Goal: Find specific page/section: Find specific page/section

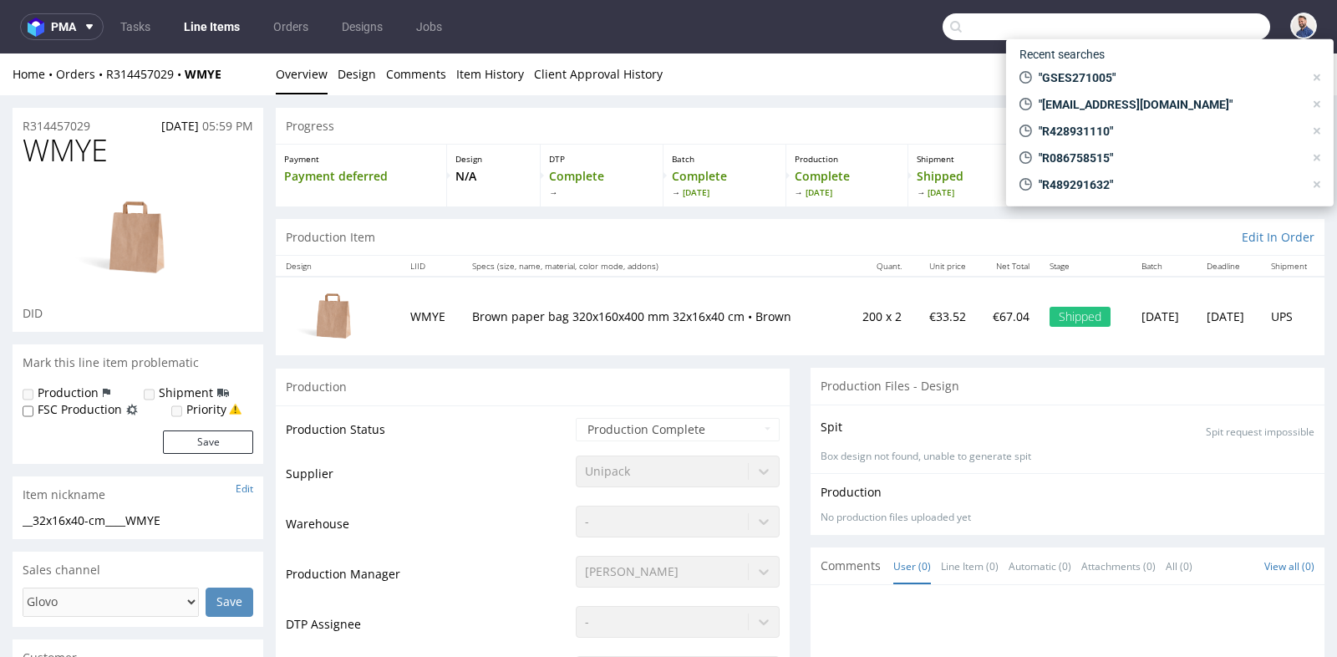
scroll to position [48, 0]
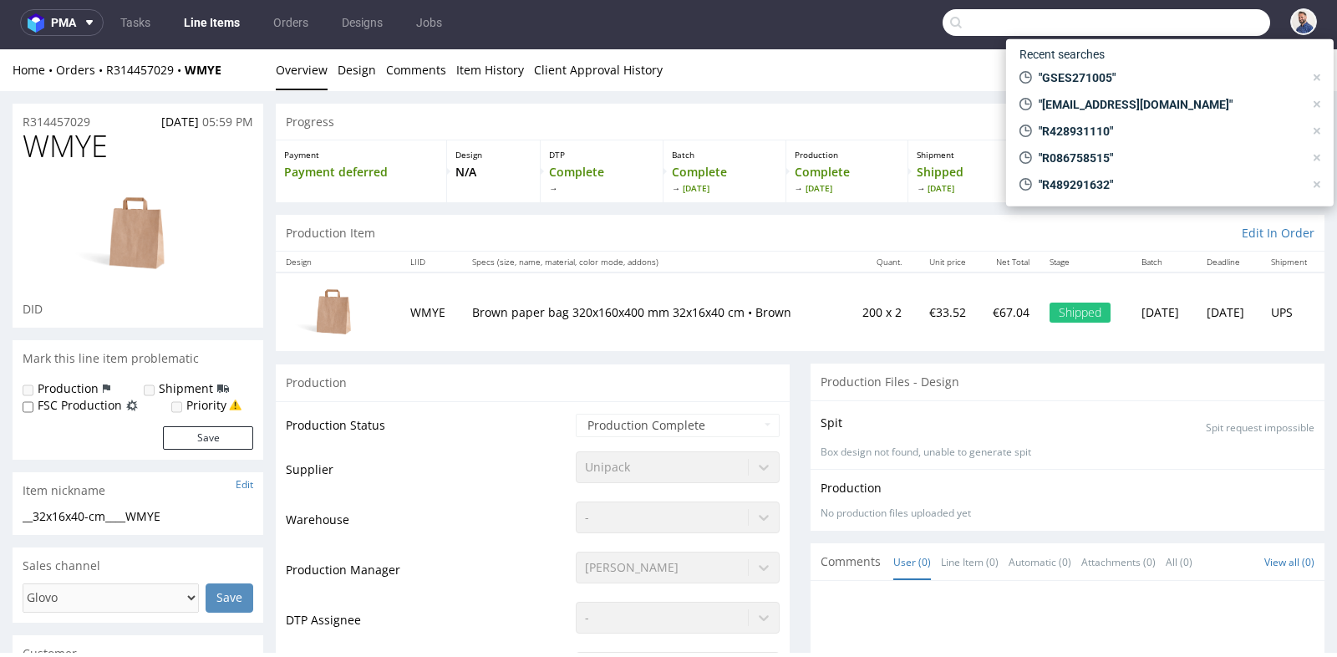
click at [1182, 33] on input "text" at bounding box center [1107, 22] width 328 height 27
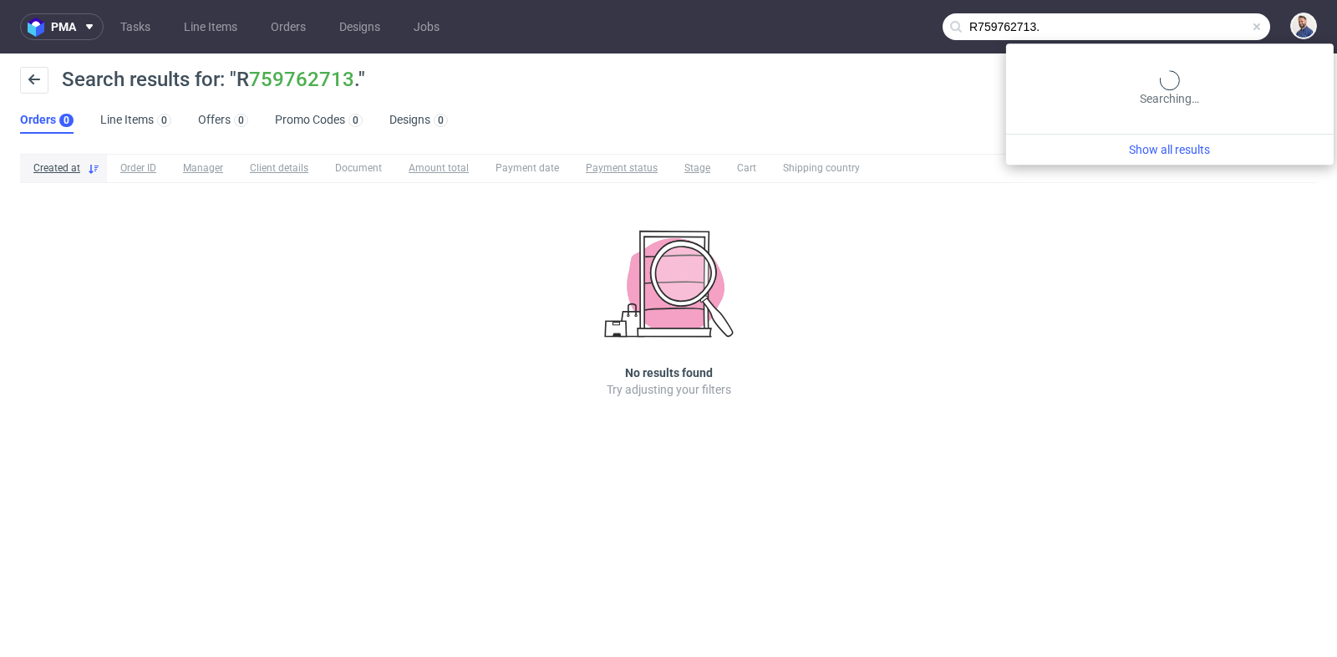
click at [1213, 28] on input "R759762713." at bounding box center [1107, 26] width 328 height 27
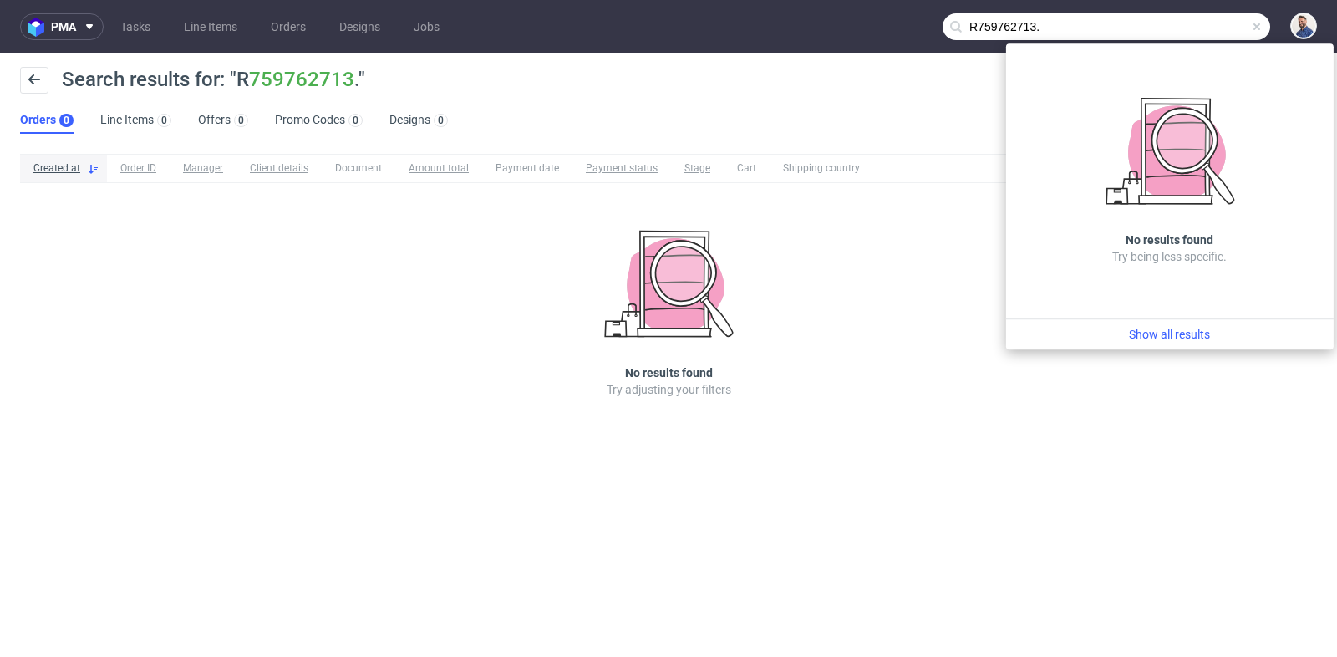
click at [1213, 28] on input "R759762713." at bounding box center [1107, 26] width 328 height 27
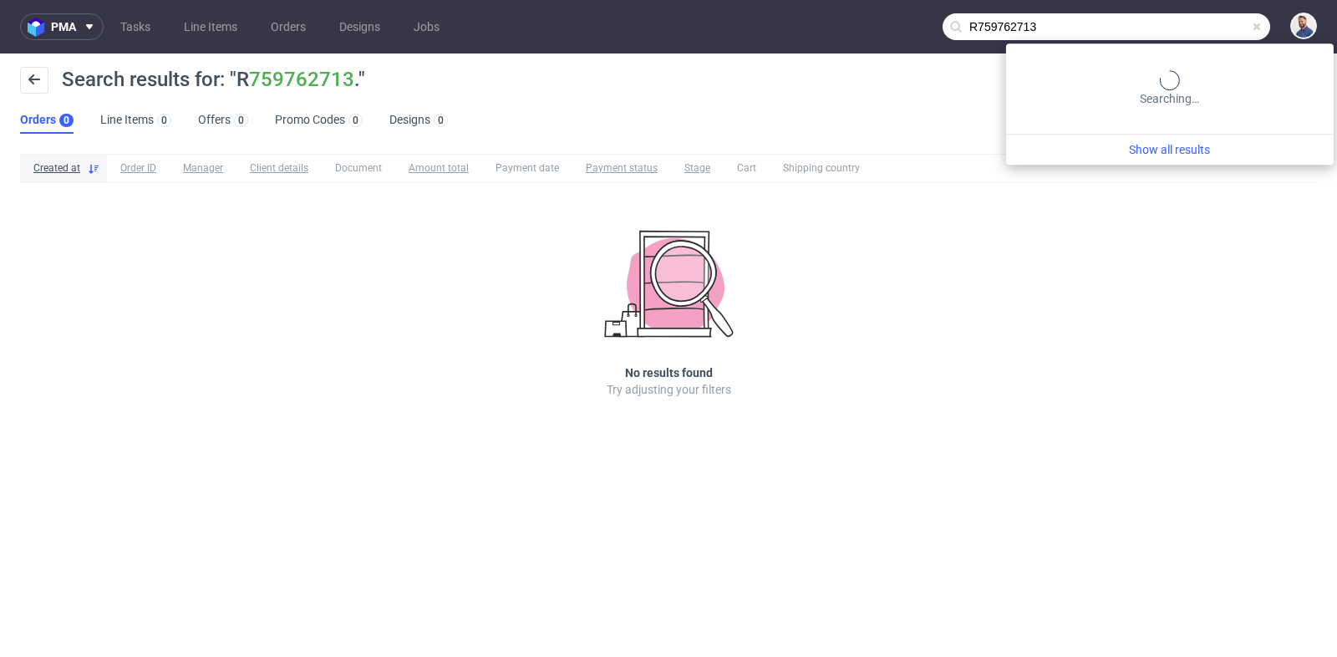
type input "R759762713"
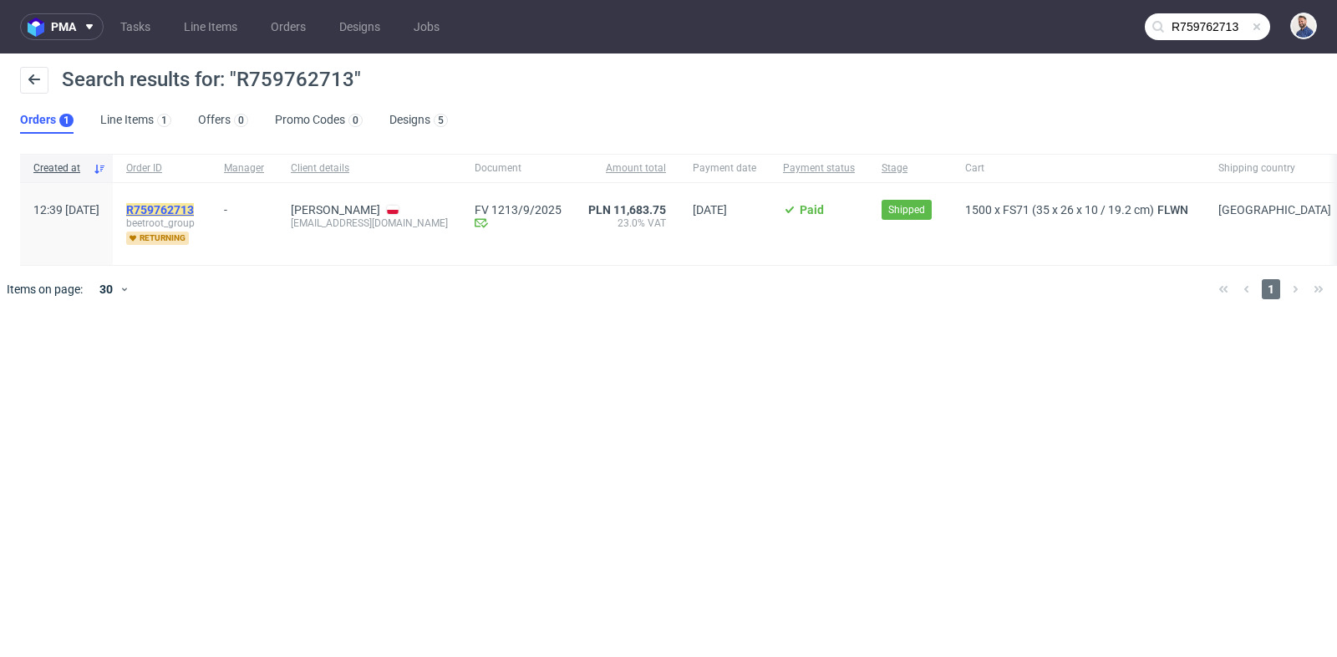
click at [194, 206] on mark "R759762713" at bounding box center [160, 209] width 68 height 13
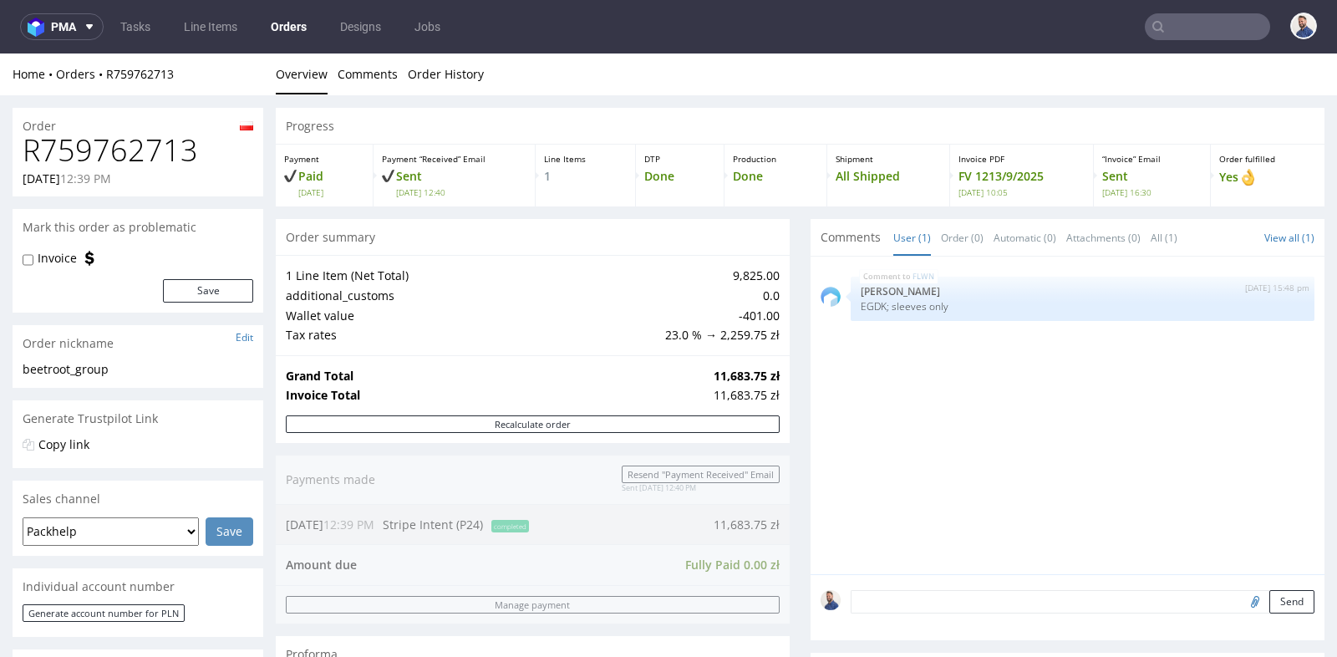
click at [772, 315] on div "1 Line Item (Net Total) 9,825.00 additional_customs 0.0 Wallet value -401.00 Ta…" at bounding box center [533, 304] width 514 height 99
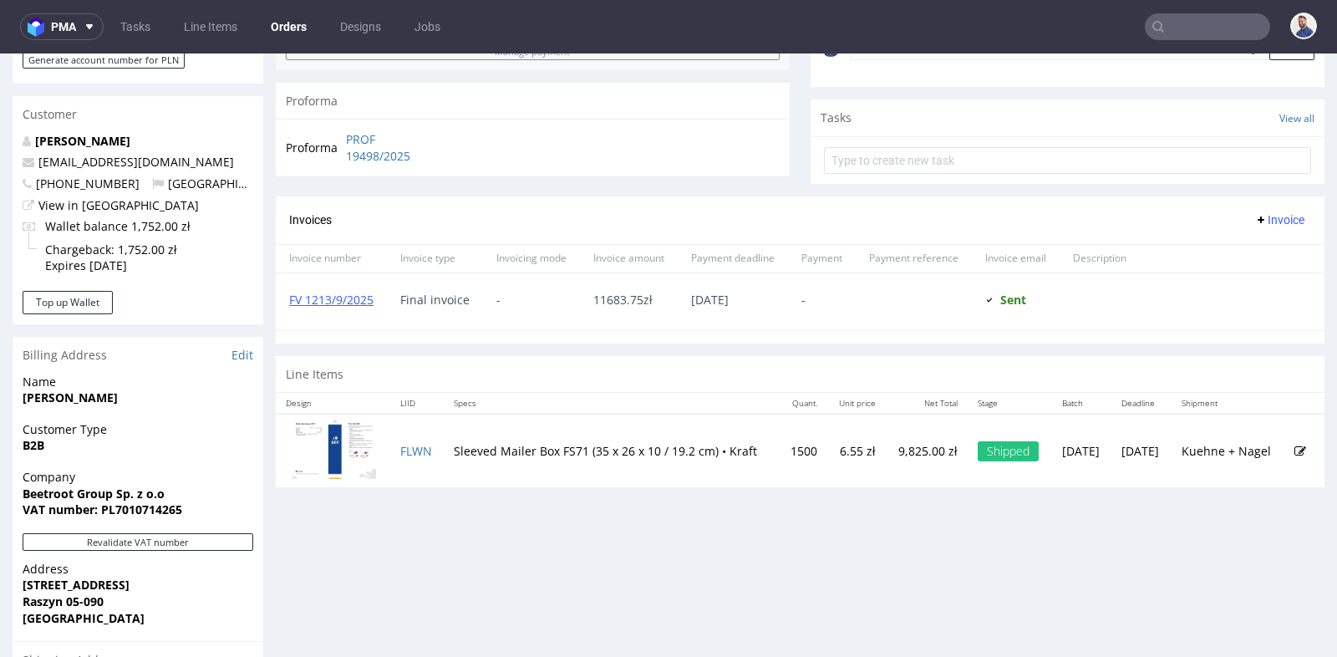
scroll to position [557, 0]
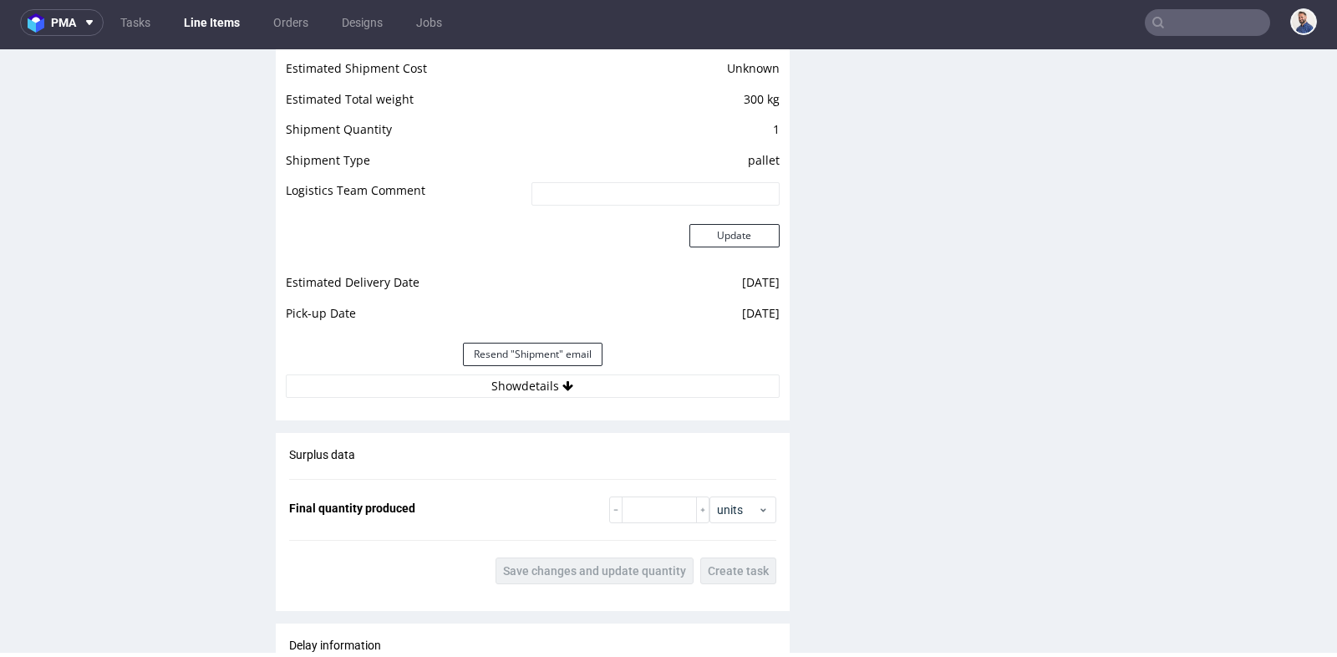
scroll to position [1559, 0]
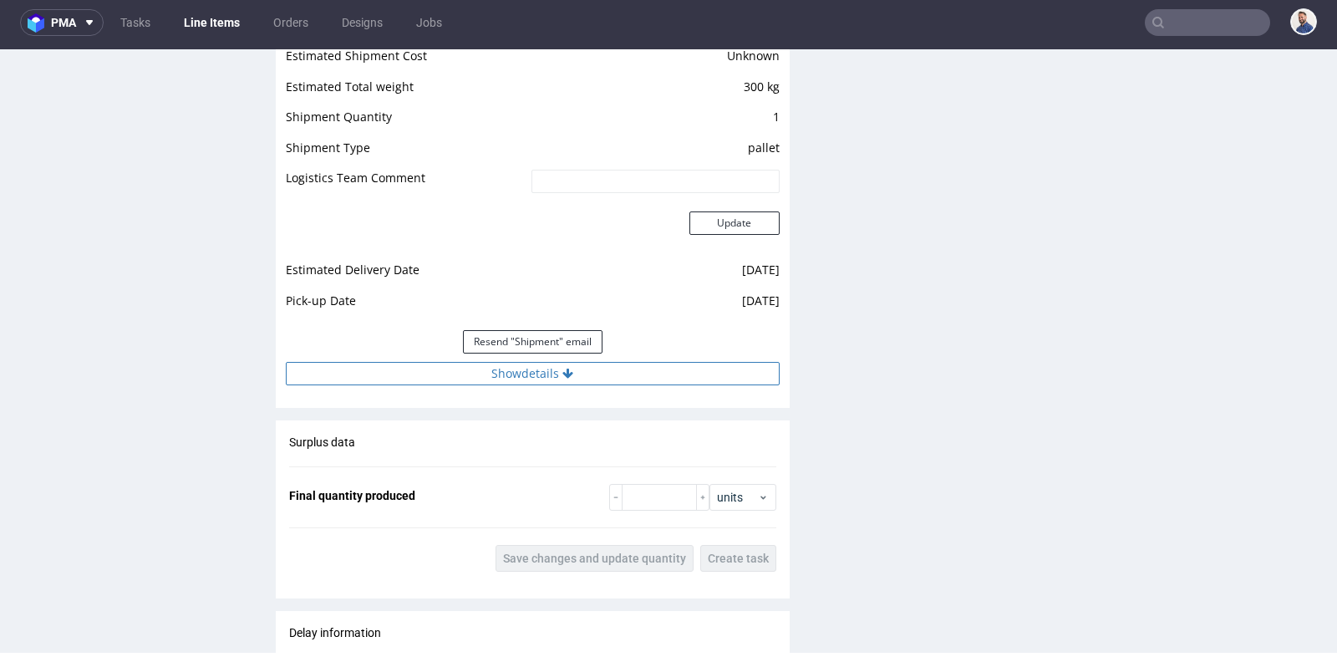
click at [570, 375] on button "Show details" at bounding box center [533, 373] width 494 height 23
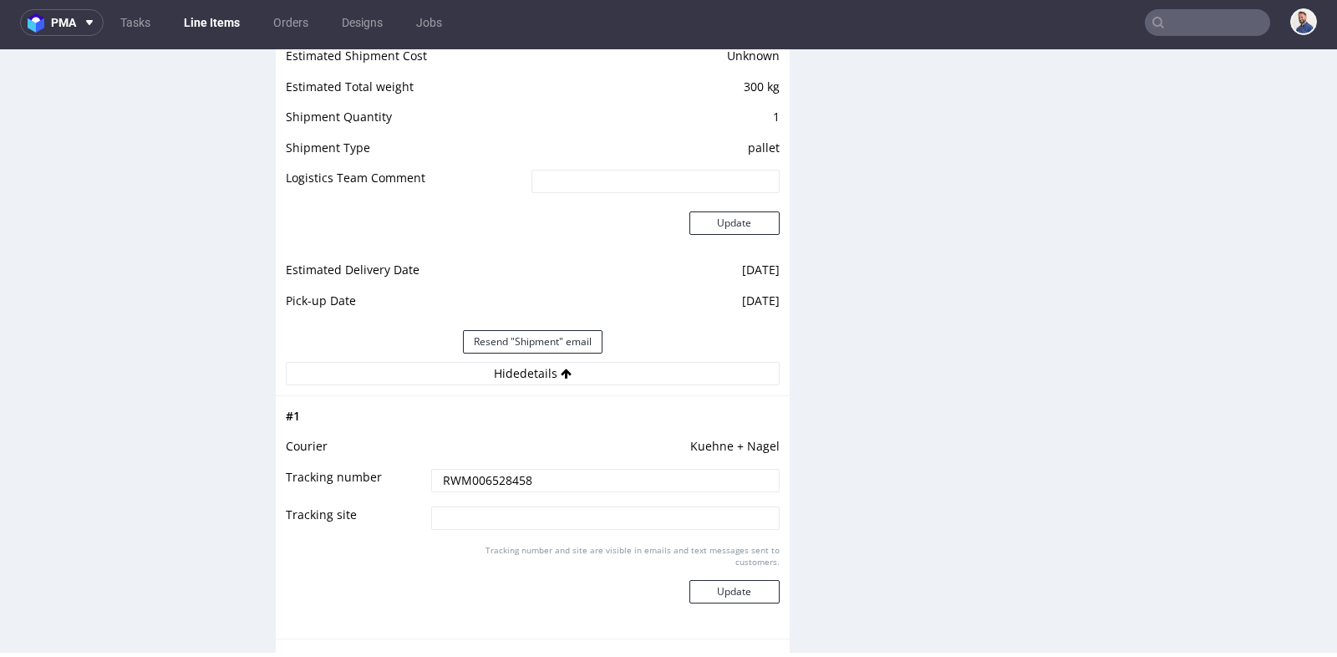
click at [526, 479] on input "RWM006528458" at bounding box center [605, 480] width 348 height 23
click at [873, 387] on div "Production Files - Design 2260283 Spit Recreate spit spit__egdk__fs71-35-x-26-x…" at bounding box center [1068, 206] width 514 height 2821
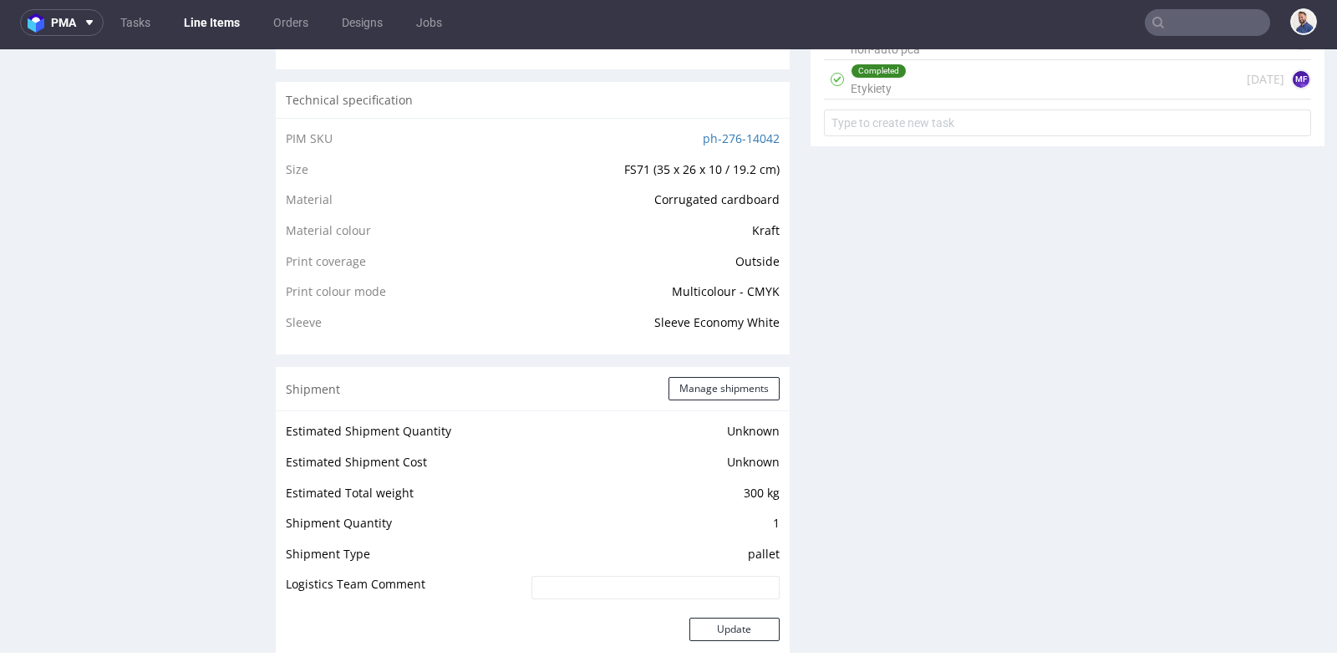
scroll to position [1080, 0]
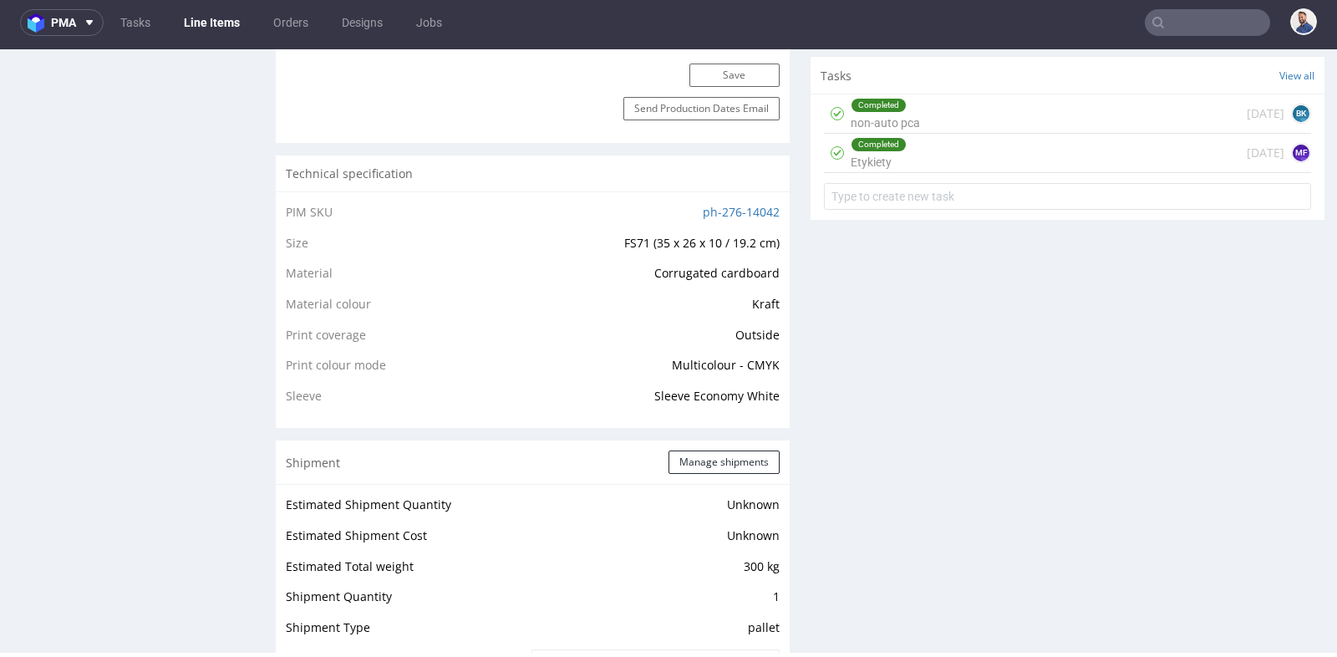
click at [1192, 38] on nav "pma Tasks Line Items Orders Designs Jobs" at bounding box center [668, 22] width 1337 height 53
click at [1191, 31] on input "text" at bounding box center [1207, 22] width 125 height 27
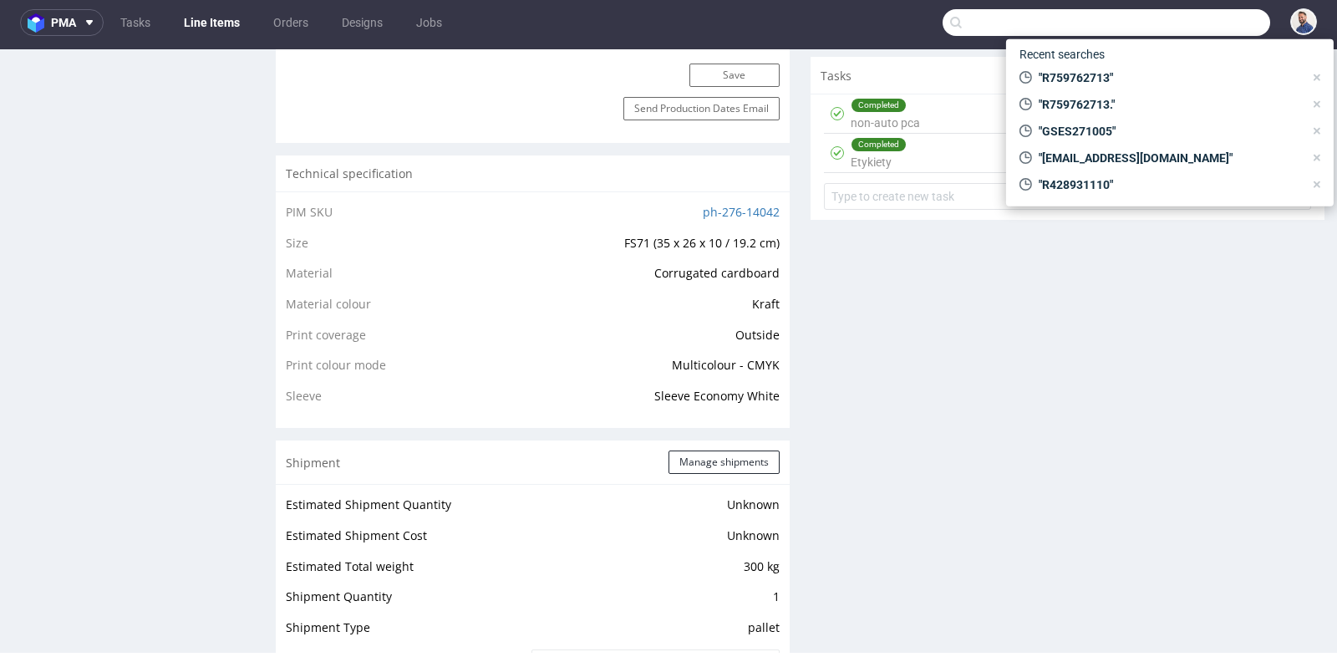
paste input "R185297146"
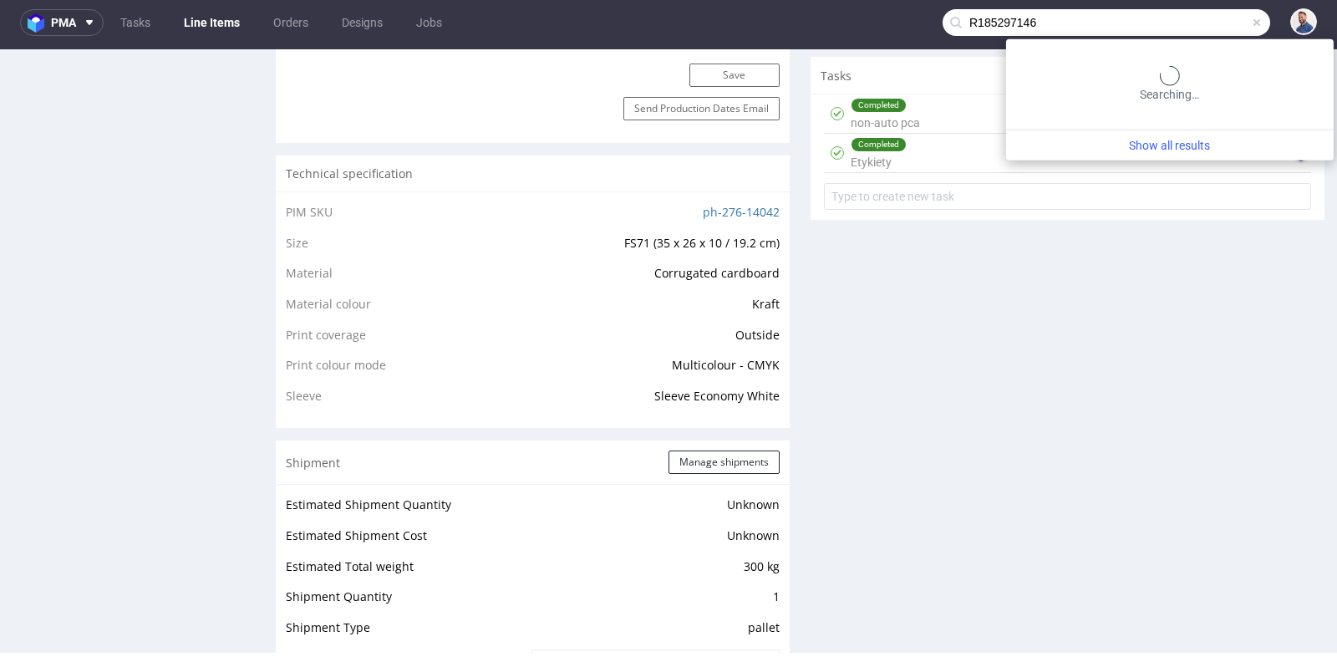
type input "R185297146"
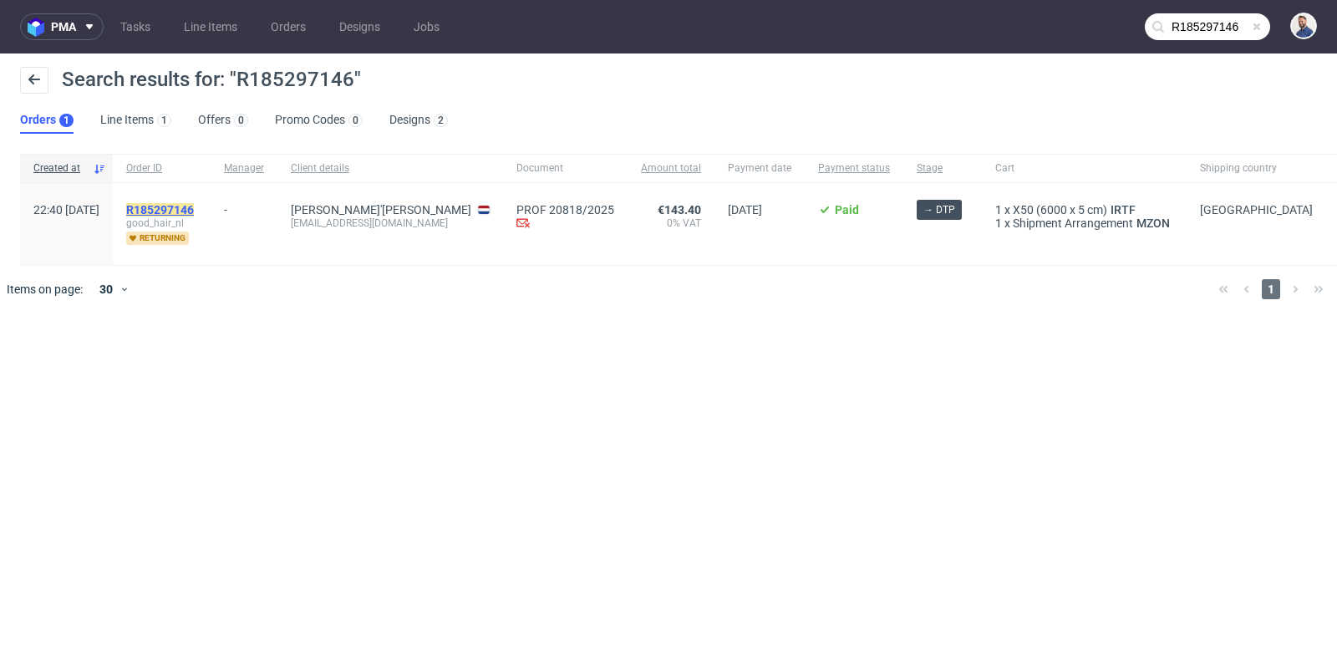
click at [194, 212] on mark "R185297146" at bounding box center [160, 209] width 68 height 13
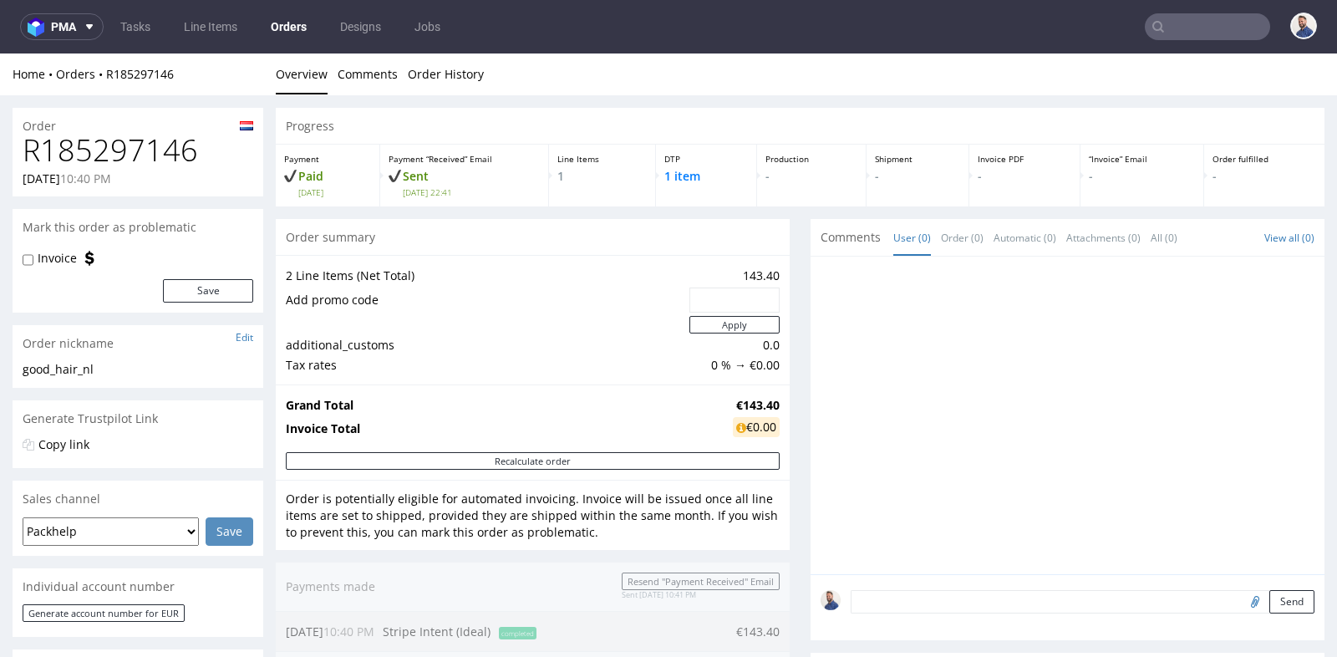
click at [793, 330] on div "Progress Payment Paid [DATE] Payment “Received” Email Sent [DATE] 22:41 Line It…" at bounding box center [800, 593] width 1049 height 971
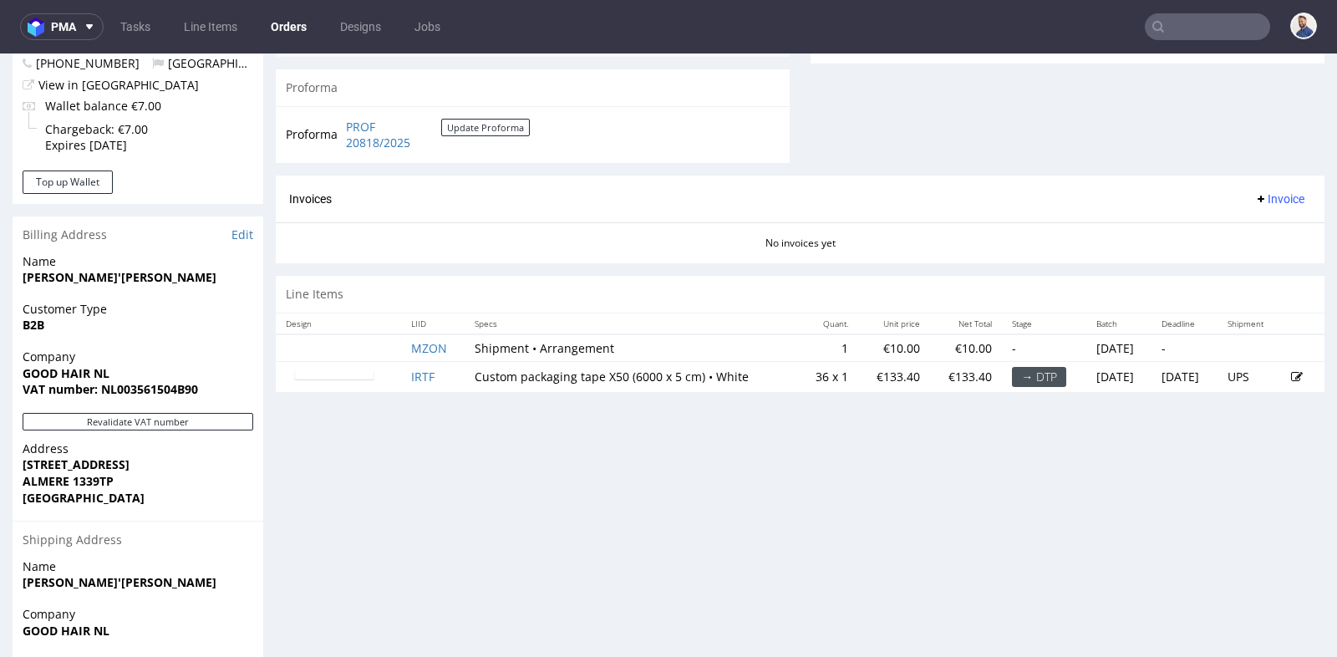
scroll to position [705, 0]
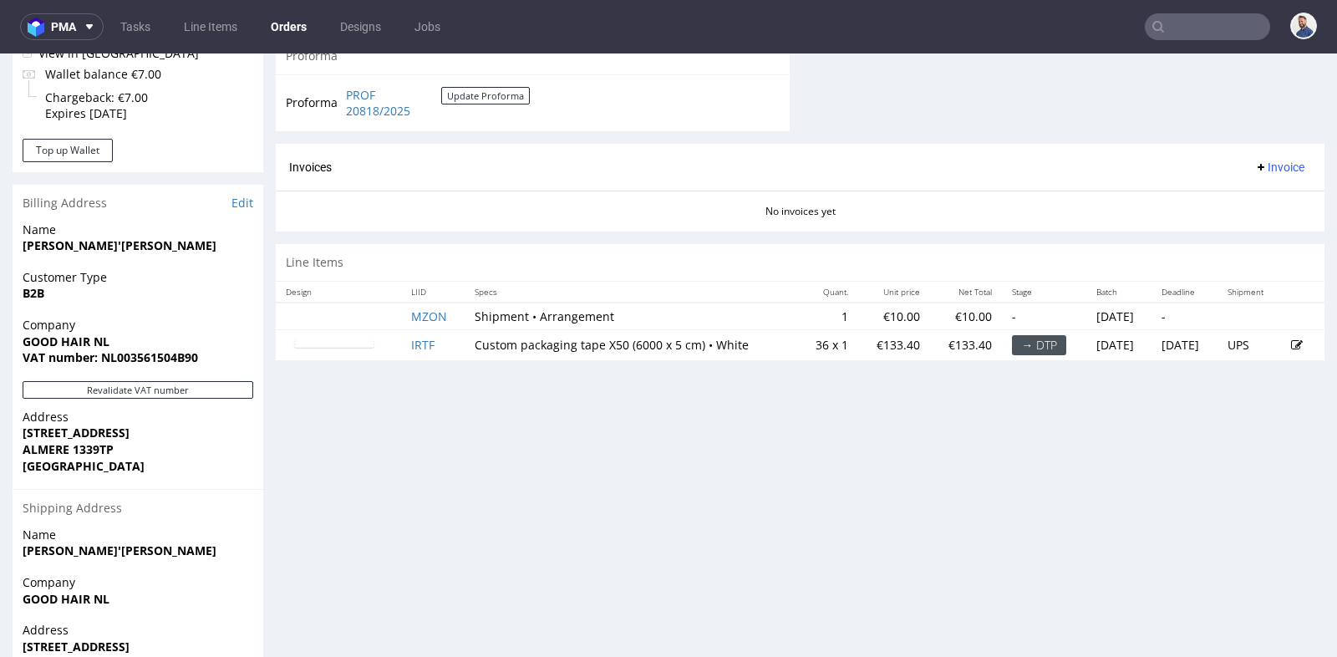
click at [364, 343] on img at bounding box center [334, 344] width 84 height 13
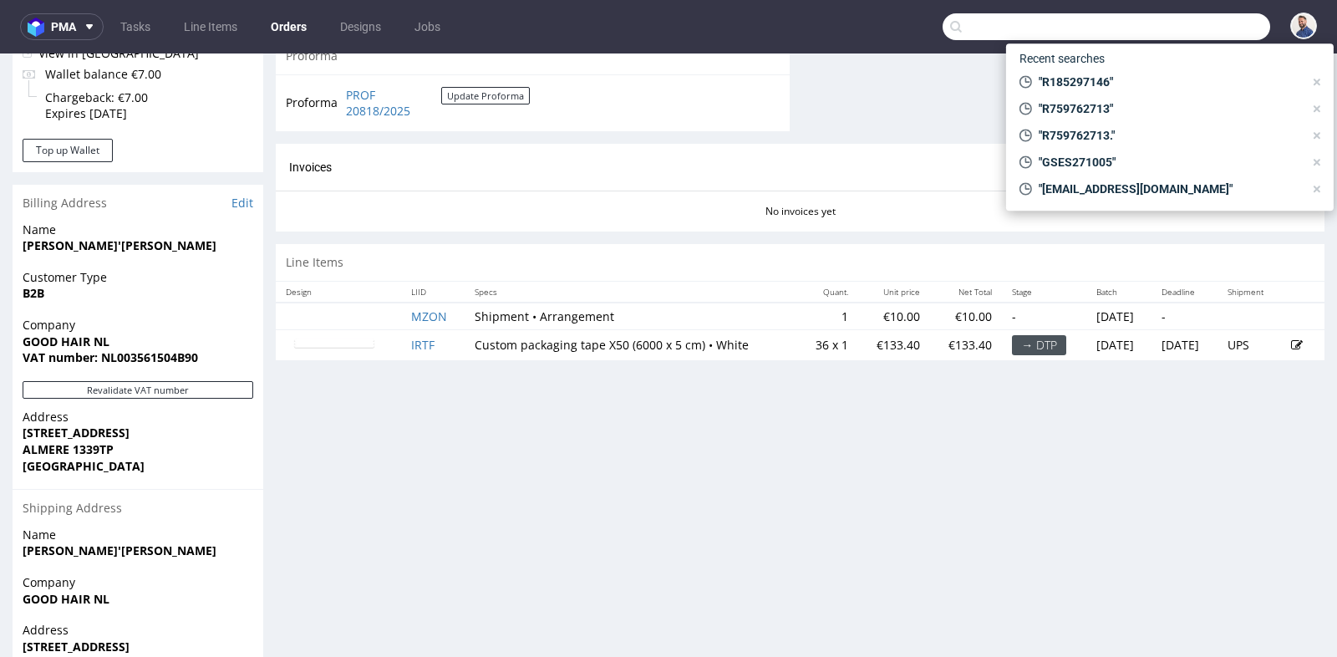
click at [1173, 24] on input "text" at bounding box center [1107, 26] width 328 height 27
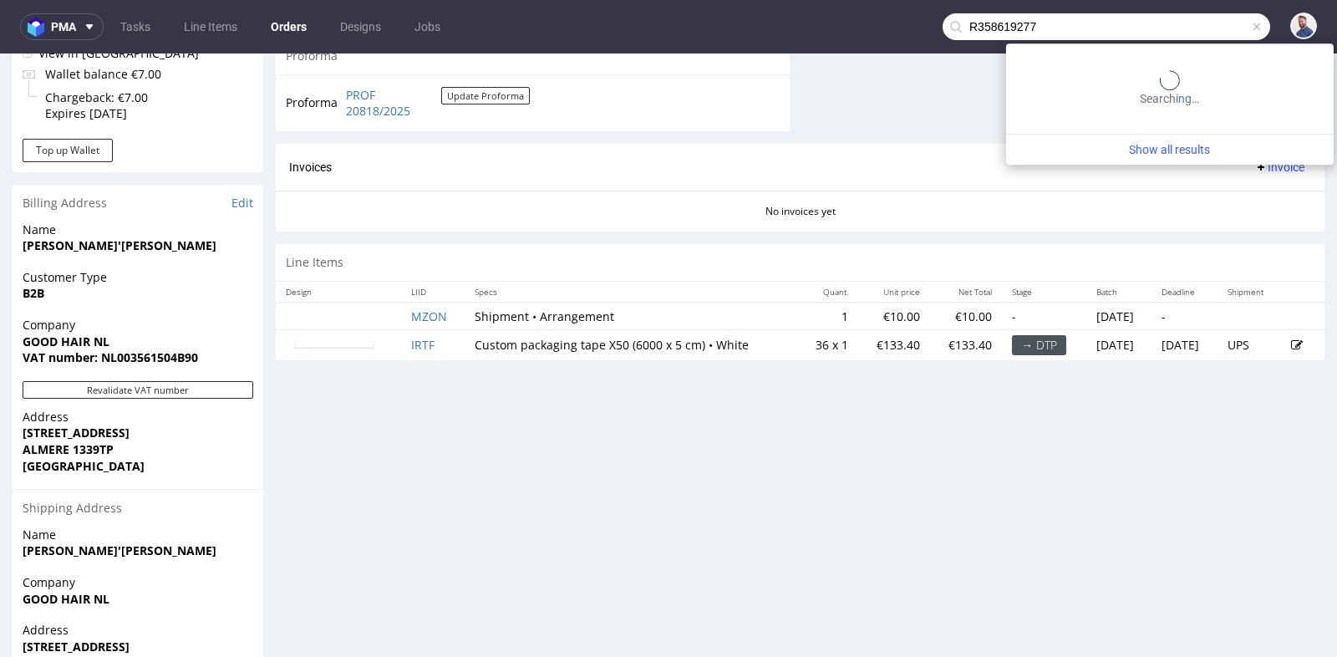
type input "R358619277"
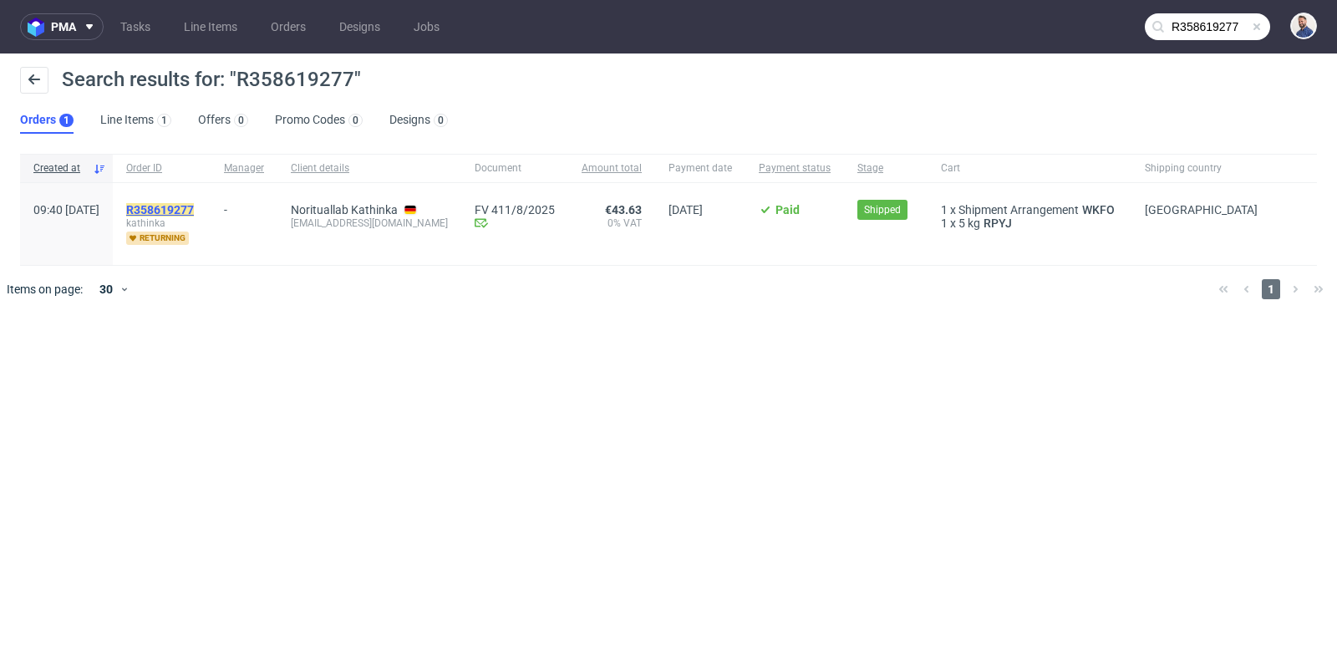
click at [194, 211] on mark "R358619277" at bounding box center [160, 209] width 68 height 13
